Goal: Task Accomplishment & Management: Use online tool/utility

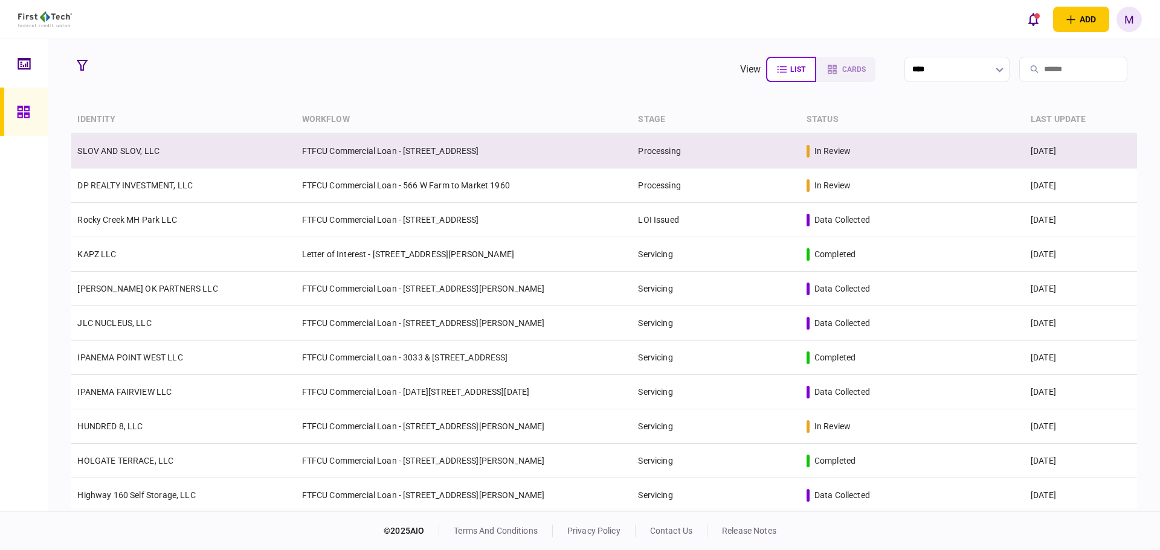
click at [472, 146] on td "FTFCU Commercial Loan - [STREET_ADDRESS]" at bounding box center [464, 151] width 337 height 34
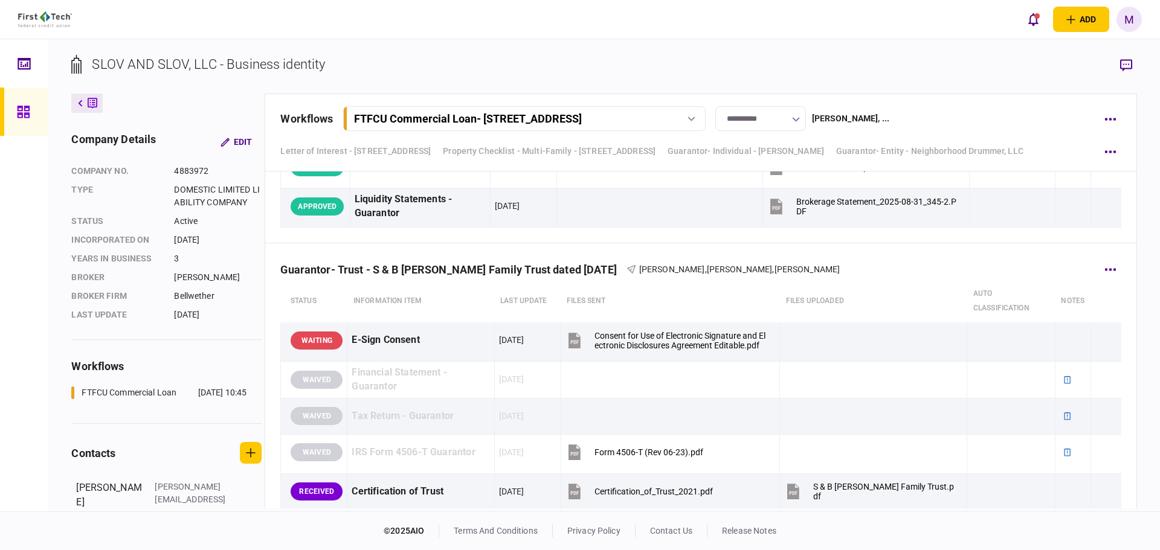
scroll to position [7190, 0]
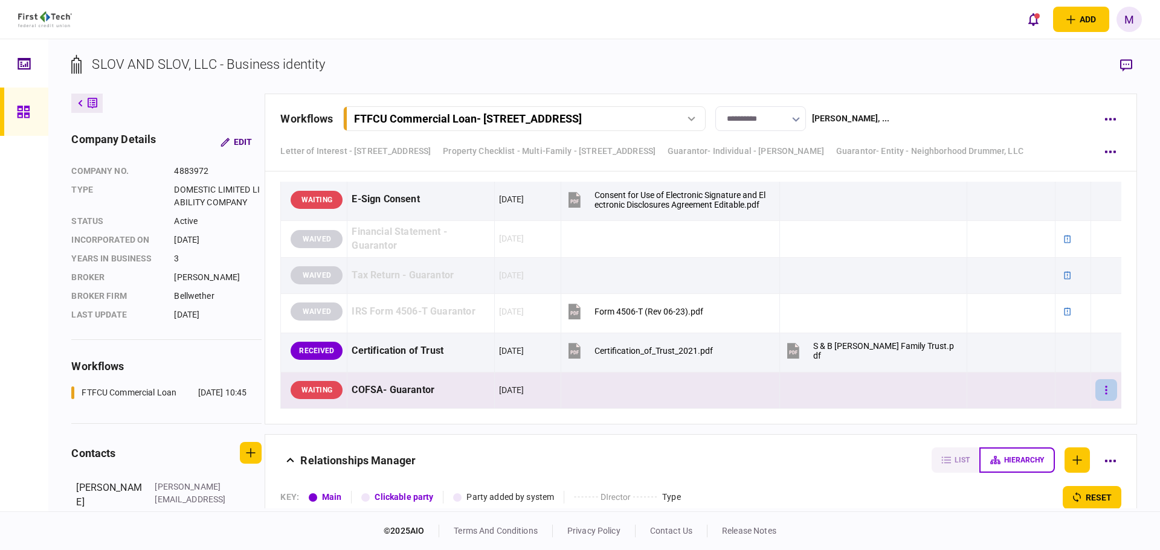
click at [1100, 381] on button "button" at bounding box center [1106, 390] width 22 height 22
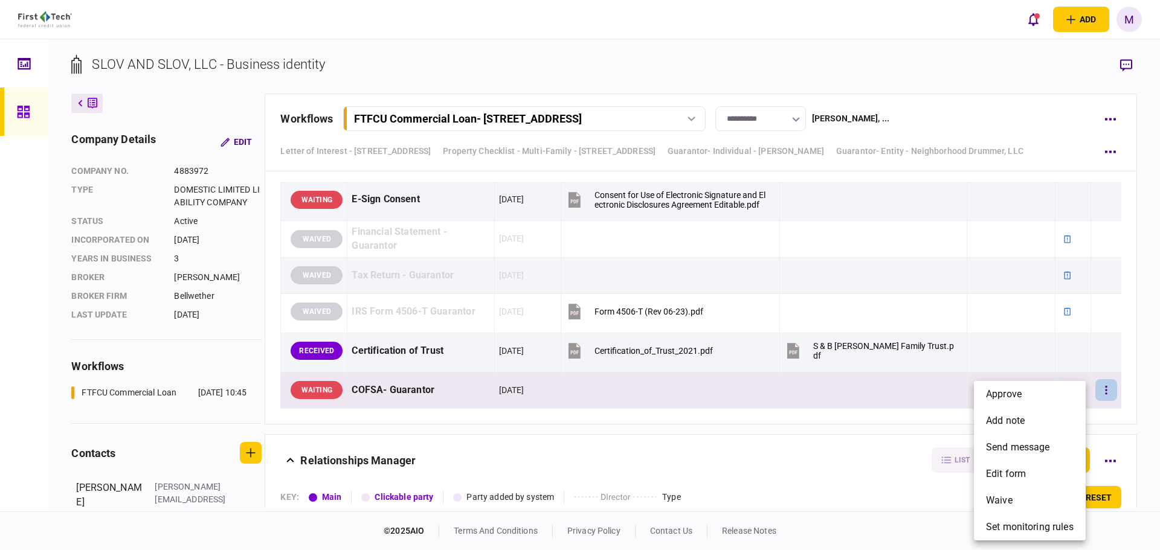
click at [1055, 309] on div at bounding box center [580, 275] width 1160 height 550
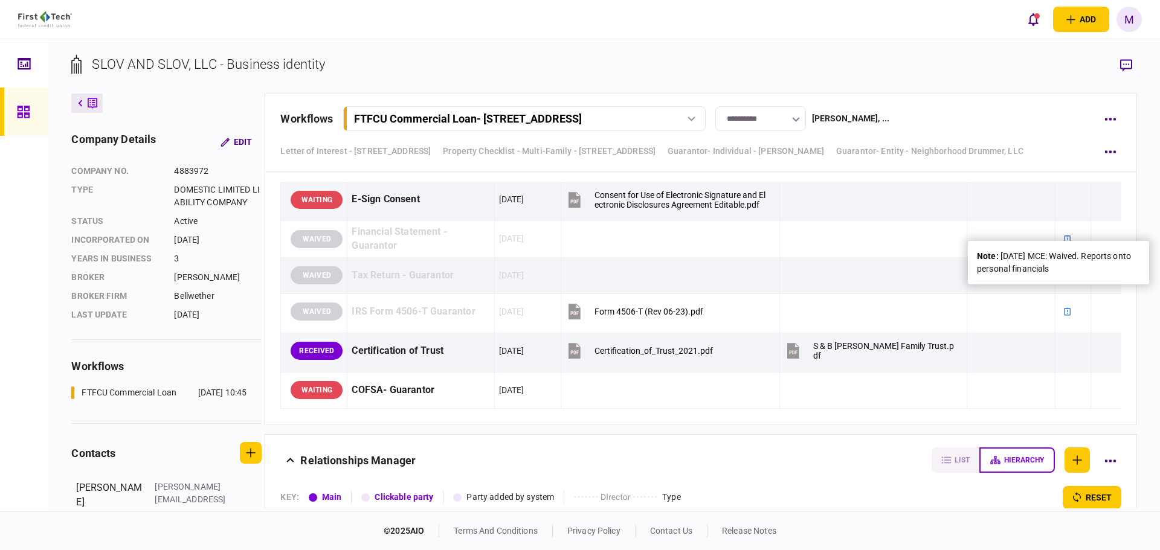
drag, startPoint x: 1069, startPoint y: 269, endPoint x: 1001, endPoint y: 255, distance: 69.8
click at [1001, 255] on div "note : [DATE] MCE: Waived. Reports onto personal financials" at bounding box center [1058, 262] width 163 height 25
copy div "[DATE] MCE: Waived. Reports onto personal financials"
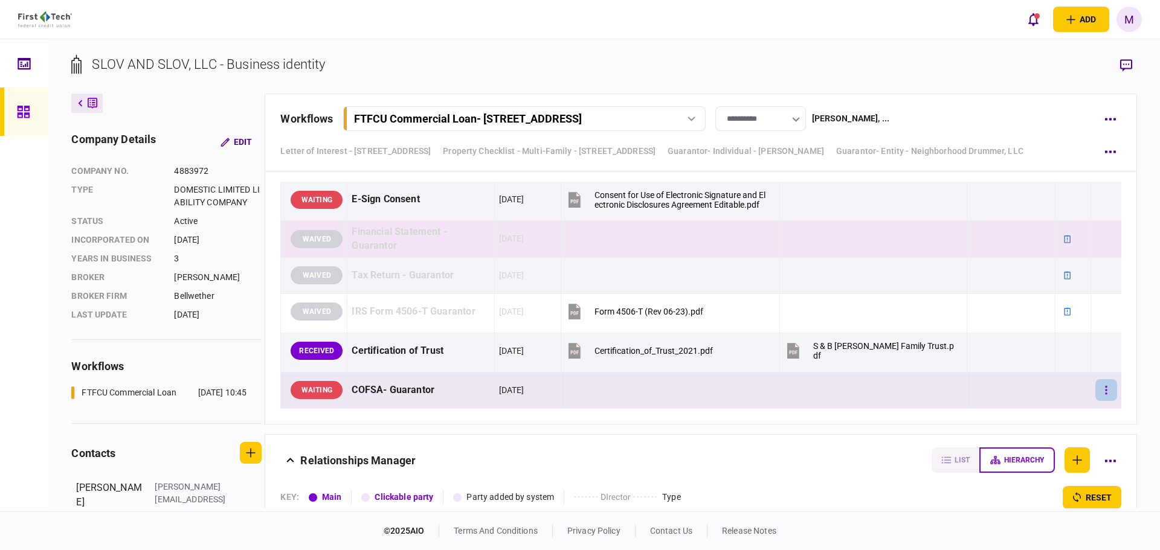
click at [1095, 379] on button "button" at bounding box center [1106, 390] width 22 height 22
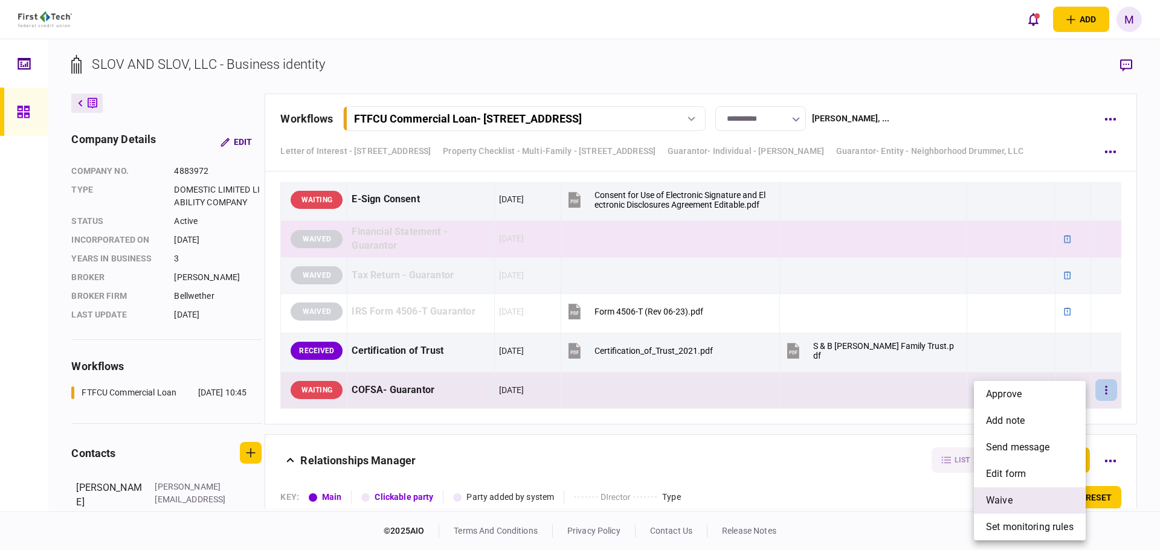
click at [1028, 498] on li "waive" at bounding box center [1030, 501] width 112 height 27
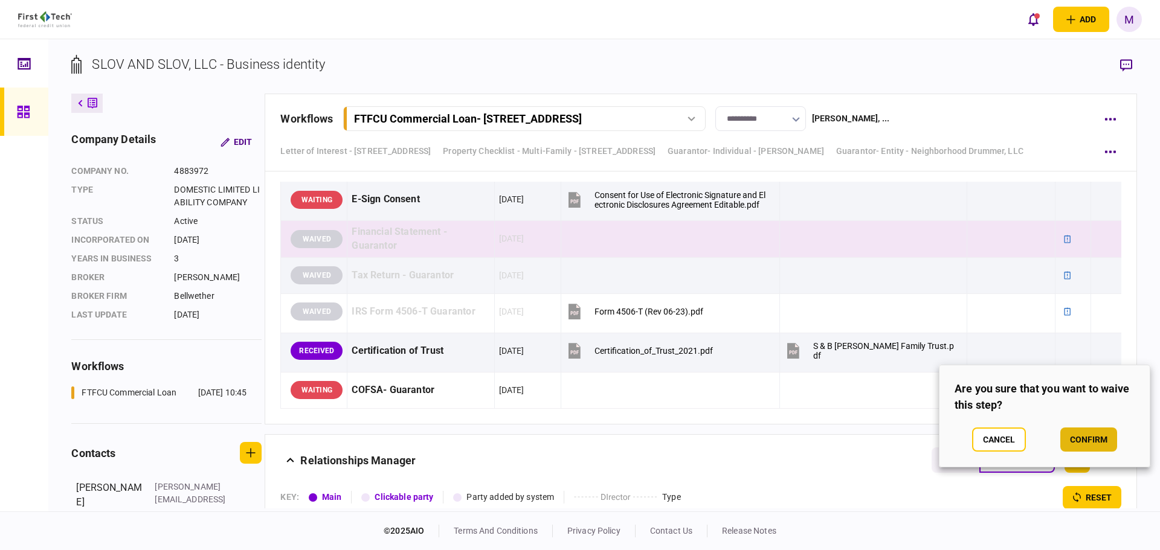
click at [1095, 440] on button "confirm" at bounding box center [1088, 440] width 57 height 24
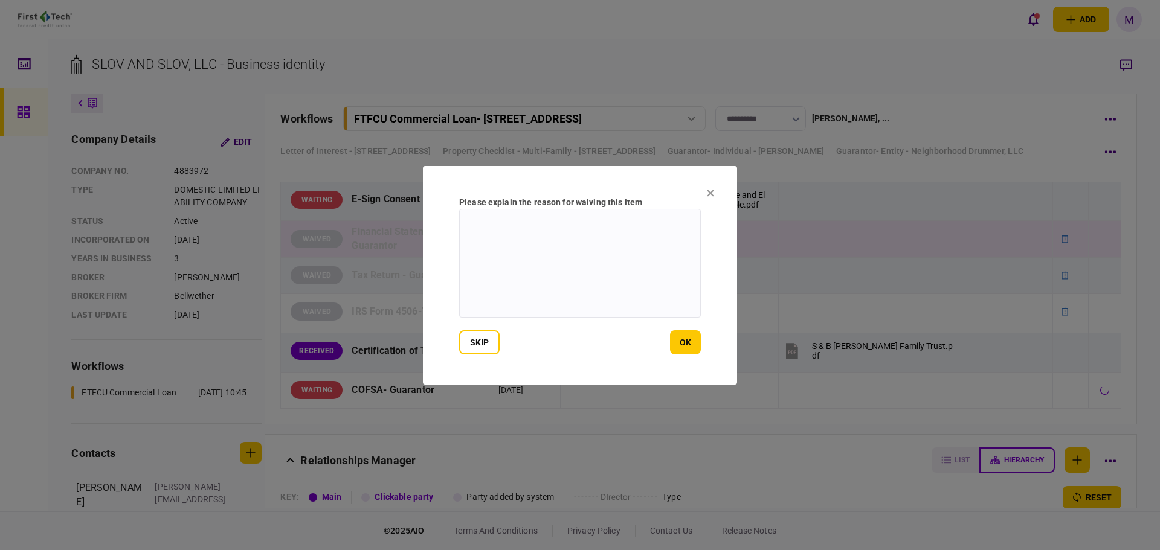
click at [644, 266] on textarea at bounding box center [580, 263] width 242 height 109
paste textarea "**********"
type textarea "**********"
click at [680, 338] on button "ok" at bounding box center [685, 342] width 31 height 24
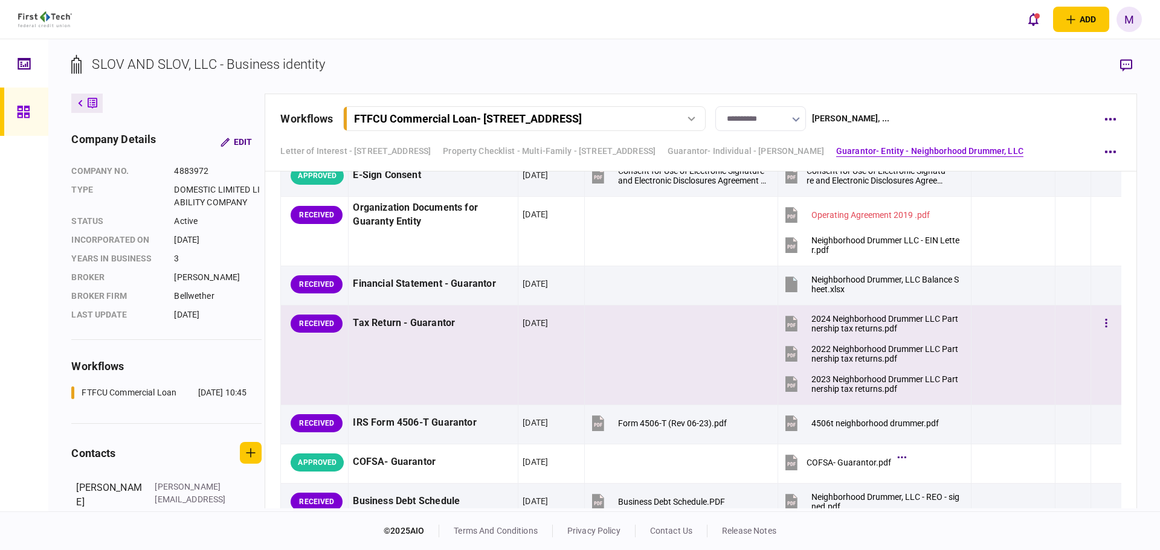
scroll to position [2820, 0]
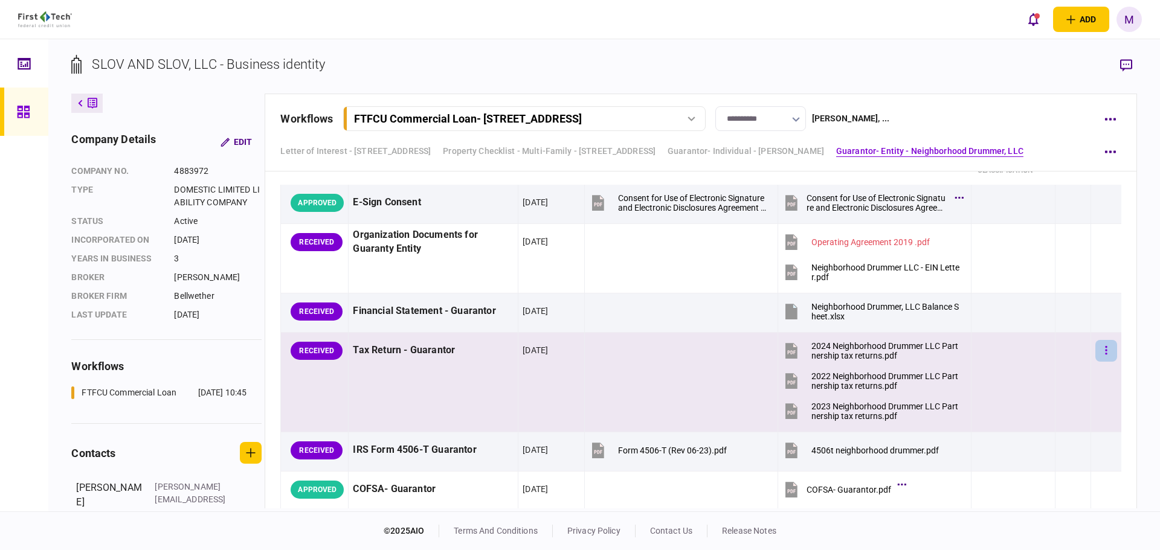
click at [1103, 348] on button "button" at bounding box center [1106, 351] width 22 height 22
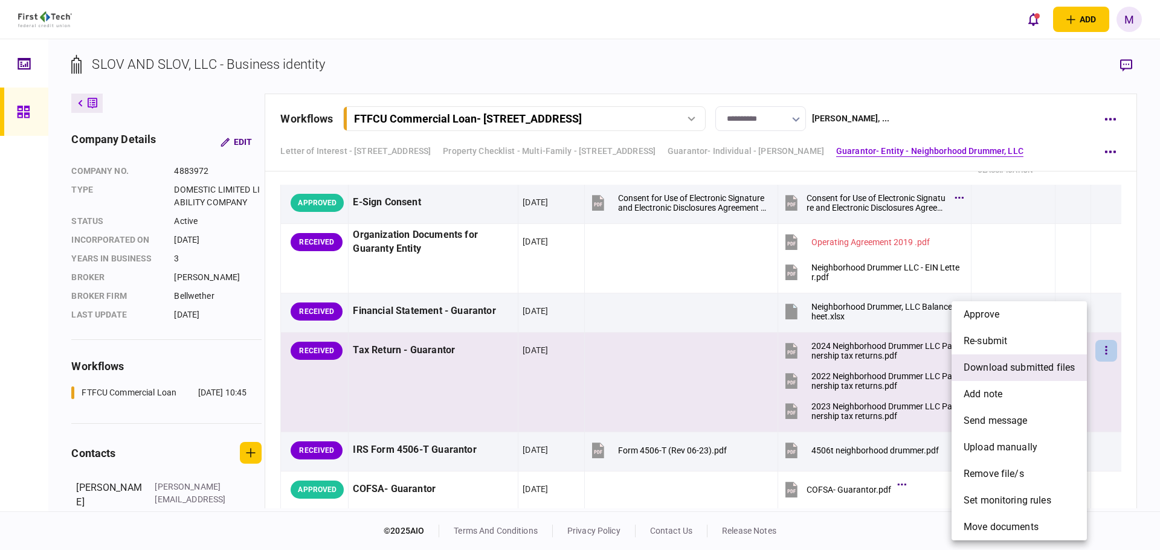
click at [1039, 379] on li "download submitted files" at bounding box center [1019, 368] width 135 height 27
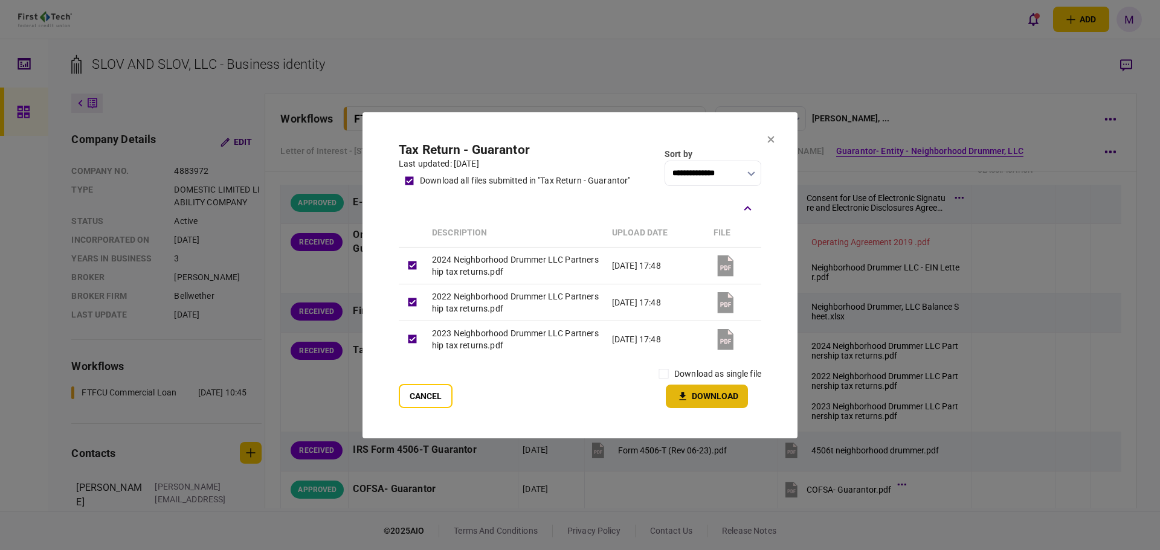
click at [697, 403] on button "Download" at bounding box center [707, 397] width 82 height 24
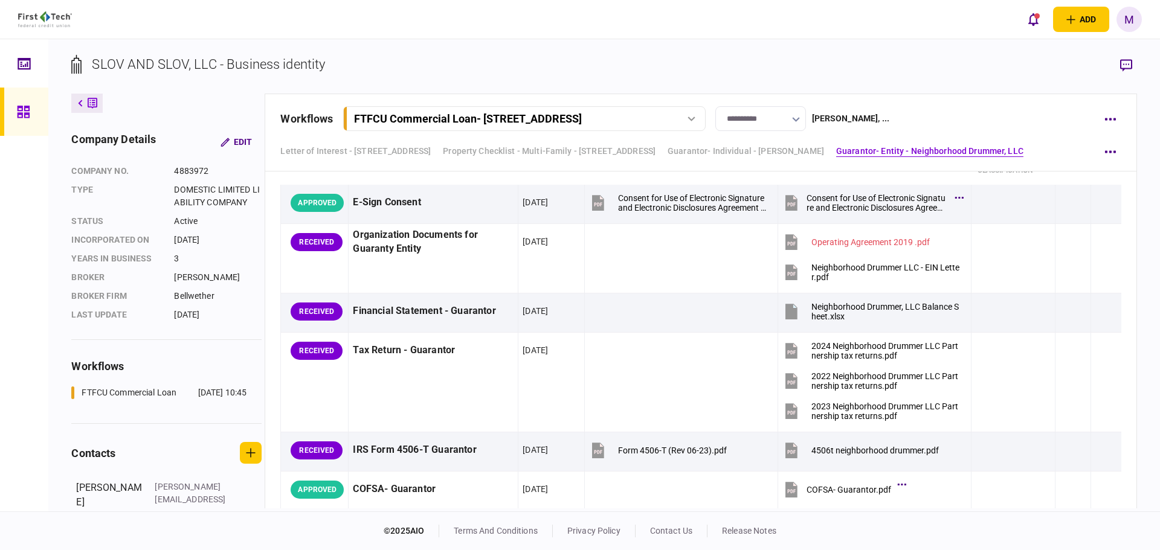
click at [728, 47] on div "**********" at bounding box center [604, 275] width 1112 height 472
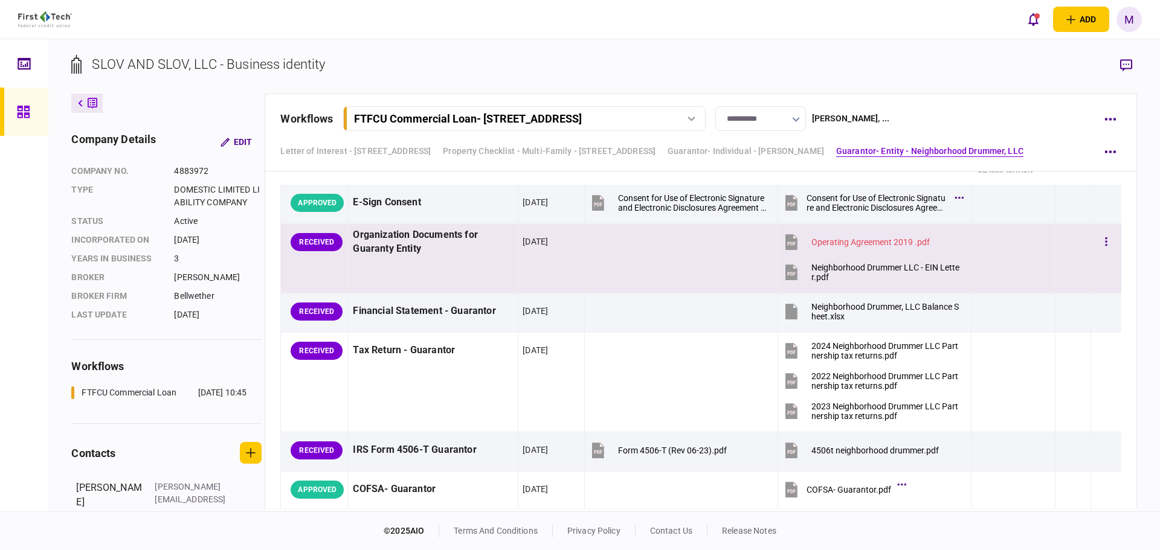
click at [788, 273] on icon at bounding box center [792, 274] width 8 height 4
click at [1028, 250] on div at bounding box center [1013, 241] width 75 height 27
click at [1124, 65] on icon "button" at bounding box center [1126, 65] width 12 height 12
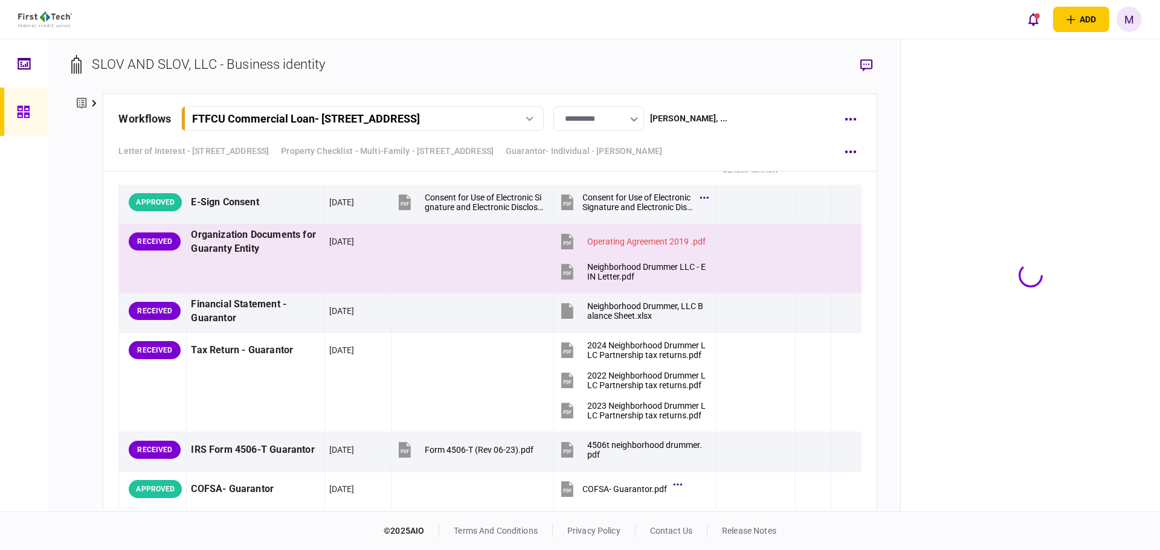
scroll to position [2835, 0]
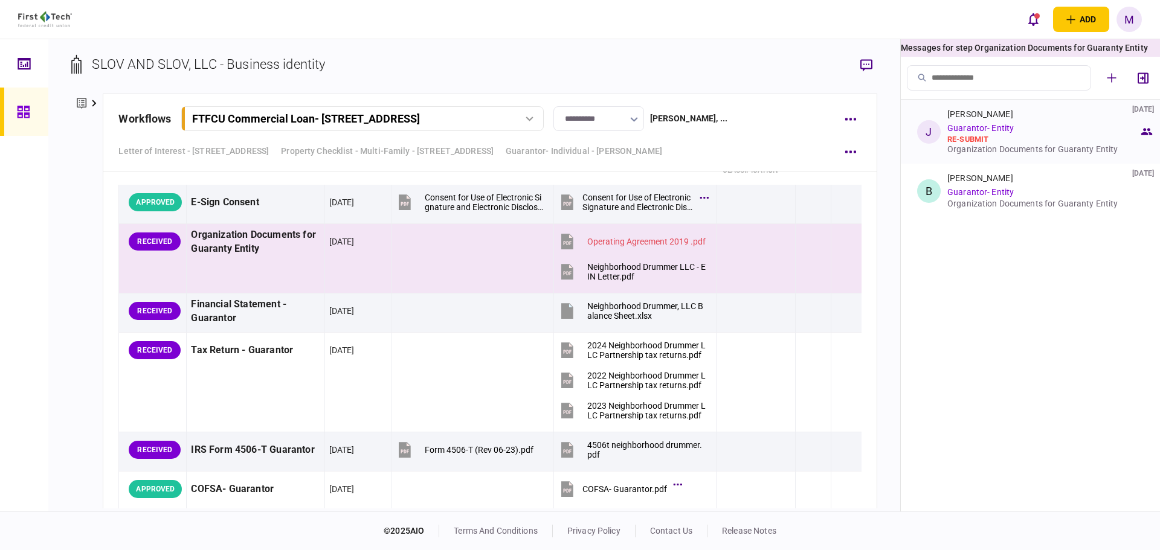
click at [999, 138] on div "re-submit" at bounding box center [1043, 140] width 192 height 10
